Goal: Check status: Check status

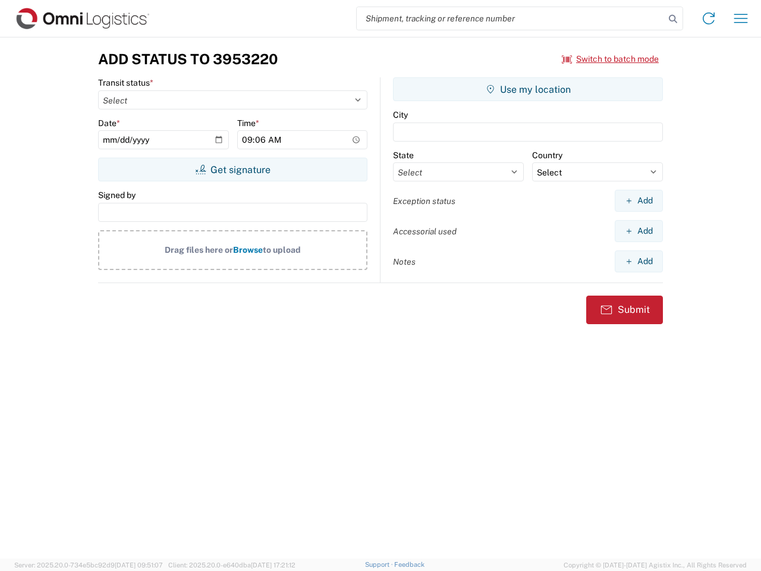
click at [511, 18] on input "search" at bounding box center [511, 18] width 308 height 23
click at [673, 19] on icon at bounding box center [673, 19] width 17 height 17
click at [709, 18] on icon at bounding box center [708, 18] width 19 height 19
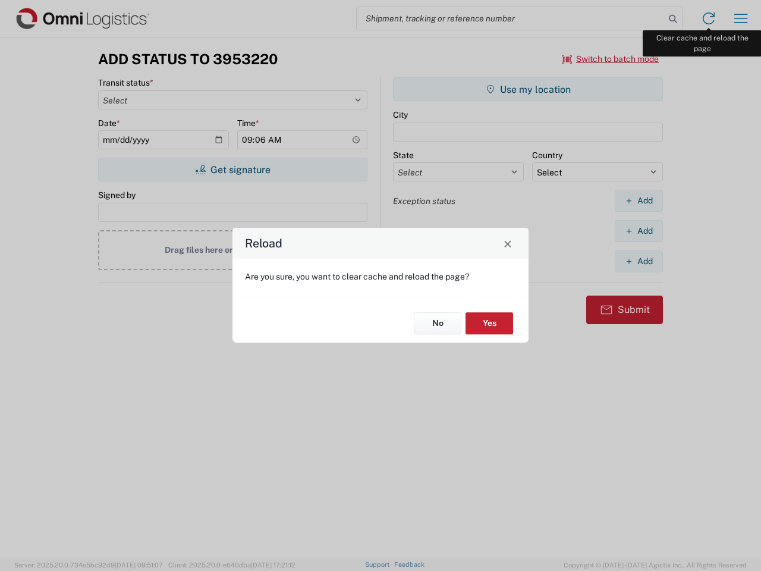
click at [741, 18] on div "Reload Are you sure, you want to clear cache and reload the page? No Yes" at bounding box center [380, 285] width 761 height 571
click at [611, 59] on div "Reload Are you sure, you want to clear cache and reload the page? No Yes" at bounding box center [380, 285] width 761 height 571
click at [233, 169] on div "Reload Are you sure, you want to clear cache and reload the page? No Yes" at bounding box center [380, 285] width 761 height 571
click at [528, 89] on div "Reload Are you sure, you want to clear cache and reload the page? No Yes" at bounding box center [380, 285] width 761 height 571
click at [639, 200] on div "Reload Are you sure, you want to clear cache and reload the page? No Yes" at bounding box center [380, 285] width 761 height 571
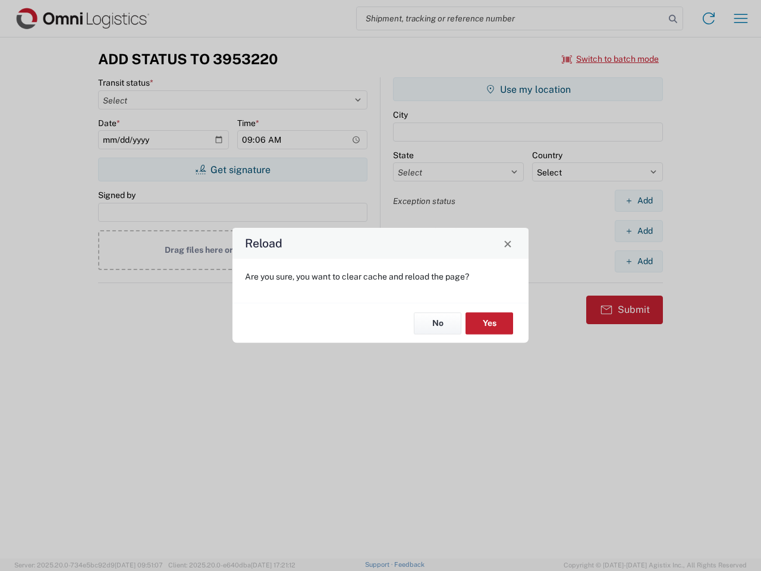
click at [639, 231] on div "Reload Are you sure, you want to clear cache and reload the page? No Yes" at bounding box center [380, 285] width 761 height 571
click at [639, 261] on div "Reload Are you sure, you want to clear cache and reload the page? No Yes" at bounding box center [380, 285] width 761 height 571
